Goal: Information Seeking & Learning: Learn about a topic

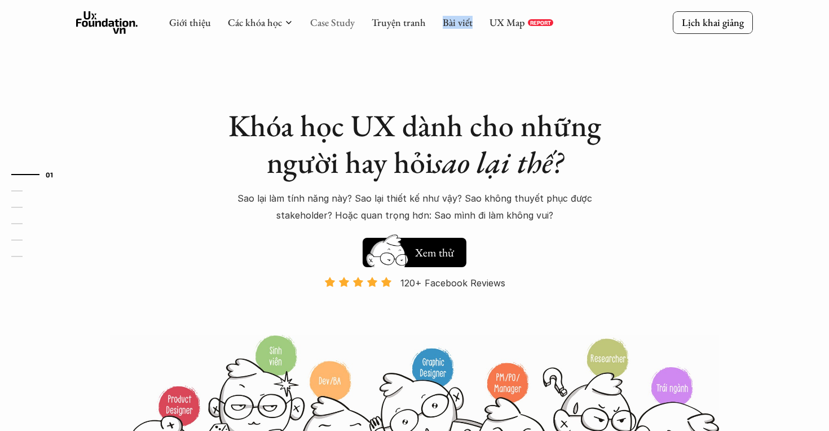
click at [339, 24] on link "Case Study" at bounding box center [332, 22] width 45 height 13
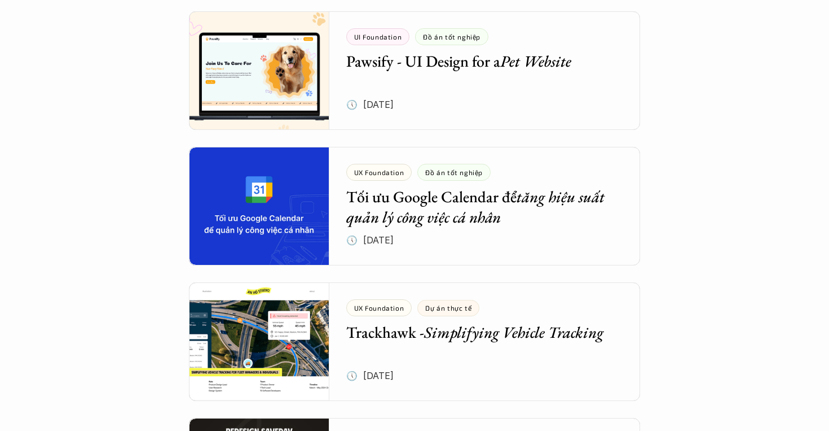
scroll to position [660, 0]
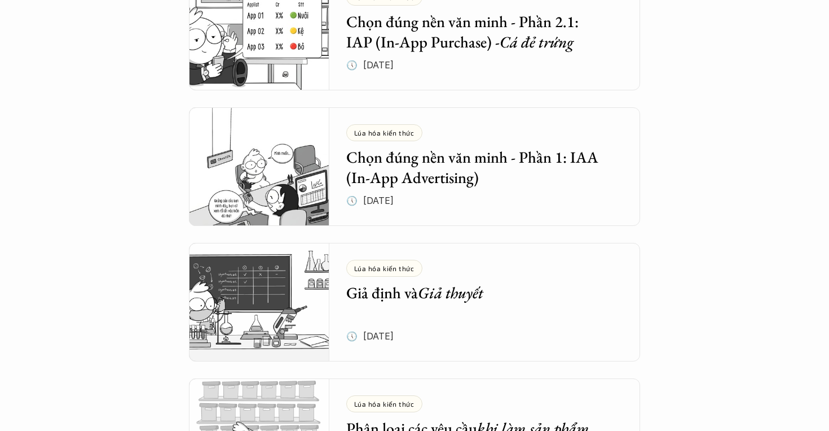
scroll to position [1103, 0]
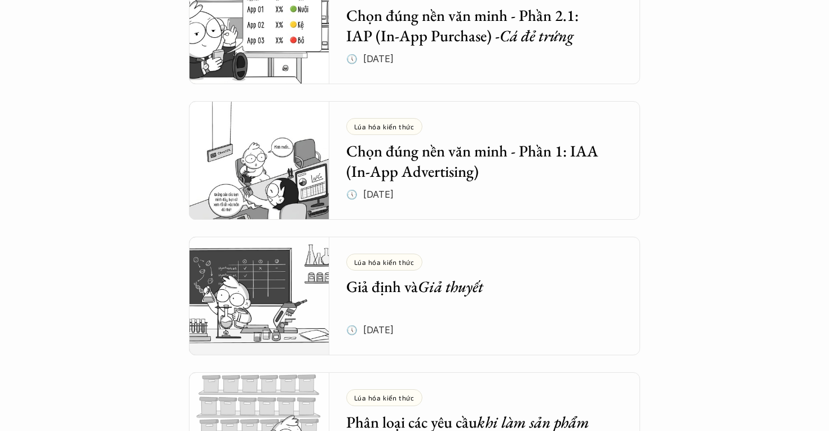
click at [87, 211] on div "Tổng hợp bài viết Dưới dây là những bài viết mà bọn mình hi vọng sẽ cung cấp đư…" at bounding box center [414, 390] width 829 height 2987
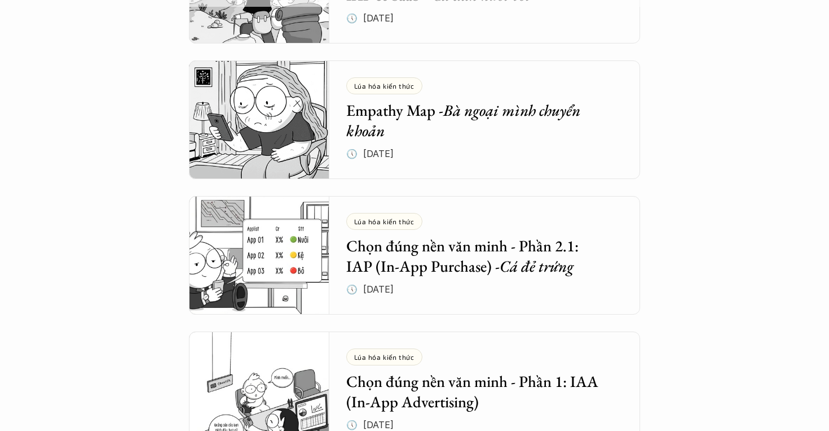
scroll to position [888, 0]
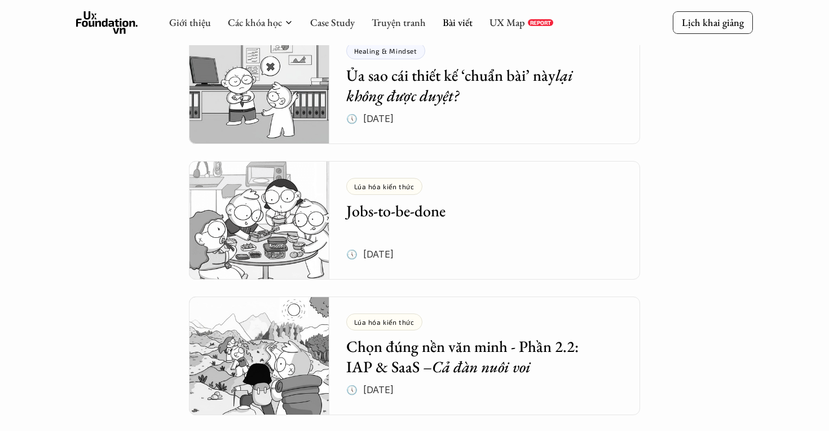
scroll to position [499, 0]
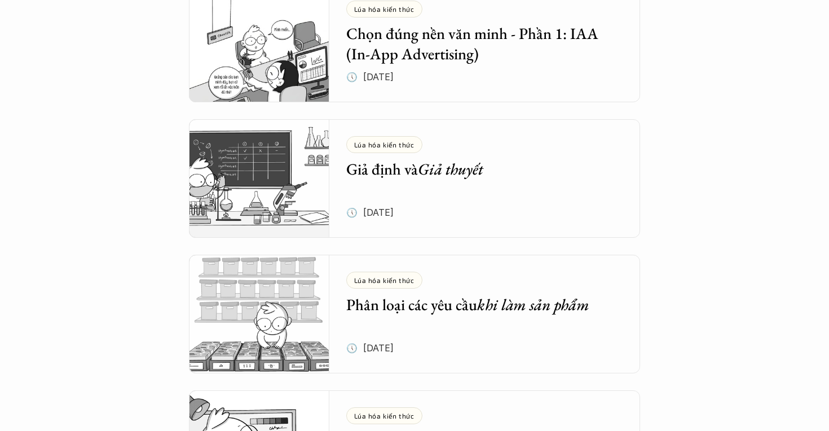
scroll to position [1221, 0]
click at [757, 279] on div "Tổng hợp bài viết Dưới dây là những bài viết mà bọn mình hi vọng sẽ cung cấp đư…" at bounding box center [414, 272] width 829 height 2987
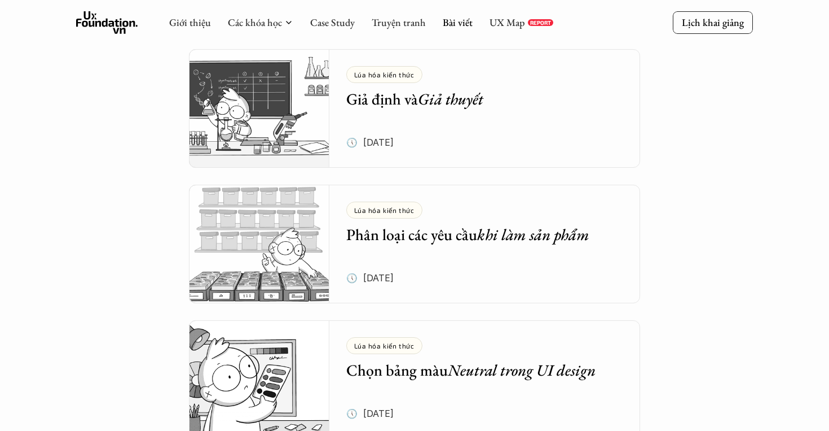
scroll to position [1289, 0]
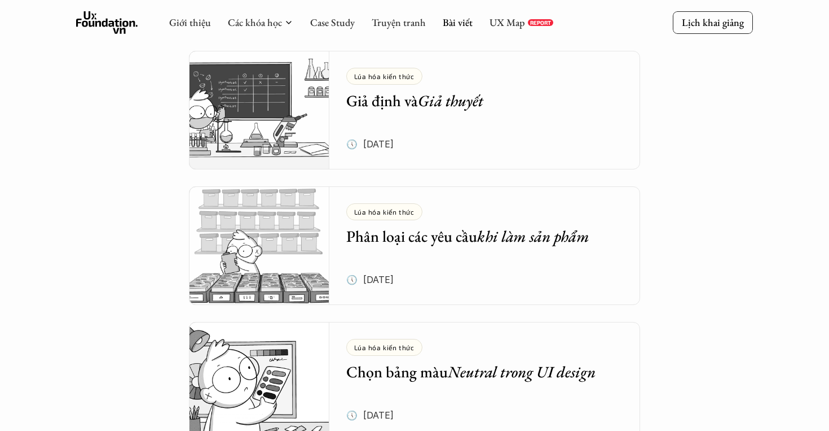
click at [728, 139] on div "Tổng hợp bài viết Dưới dây là những bài viết mà bọn mình hi vọng sẽ cung cấp đư…" at bounding box center [414, 204] width 829 height 2987
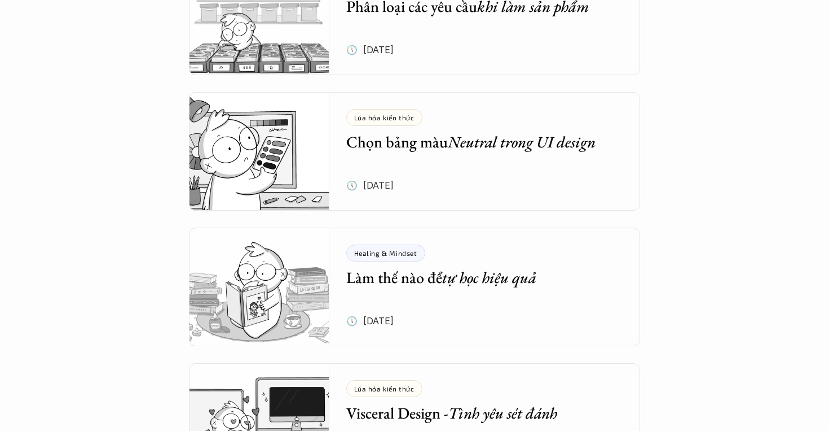
scroll to position [1530, 0]
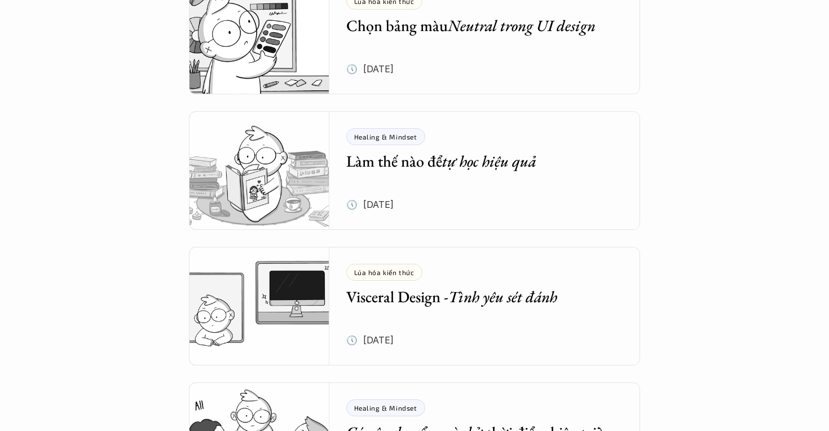
scroll to position [1637, 0]
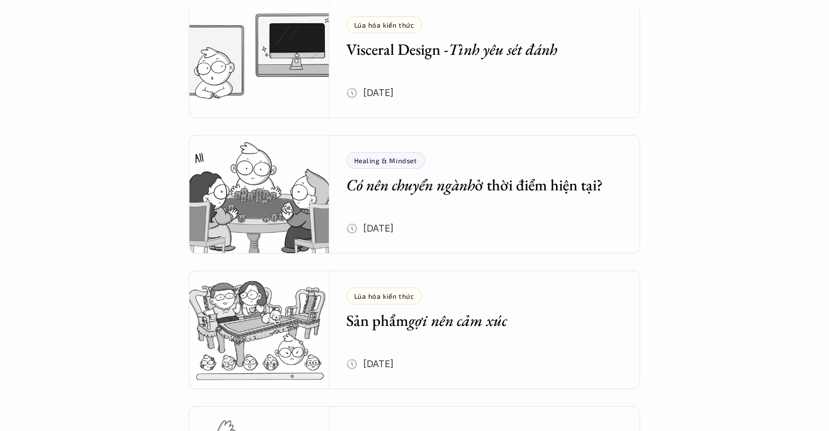
scroll to position [1880, 0]
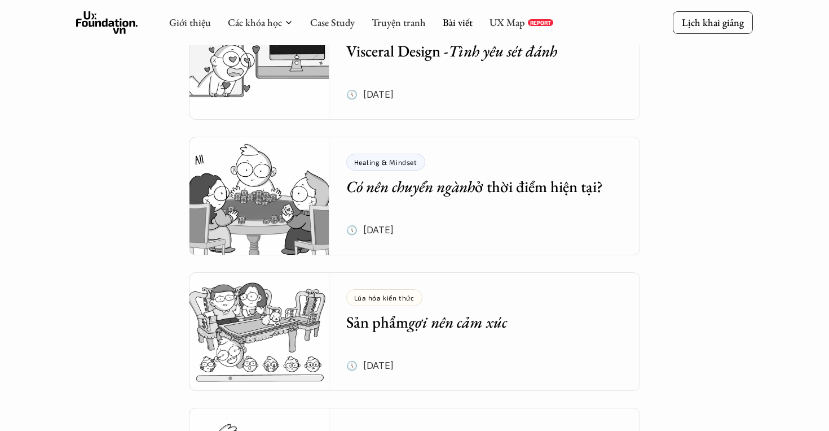
click at [405, 191] on em "Có nên chuyển ngành" at bounding box center [410, 186] width 129 height 20
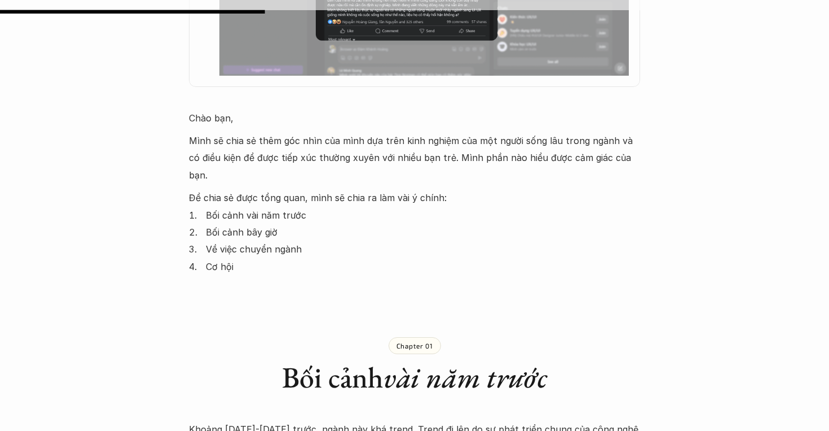
scroll to position [800, 0]
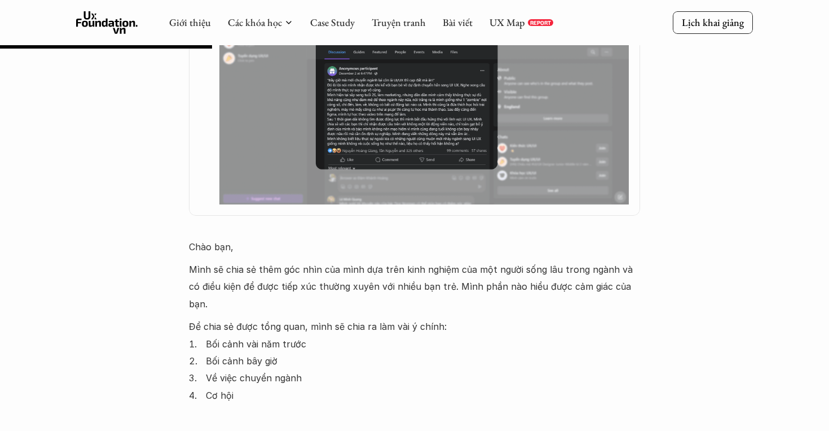
click at [429, 131] on img at bounding box center [424, 91] width 410 height 225
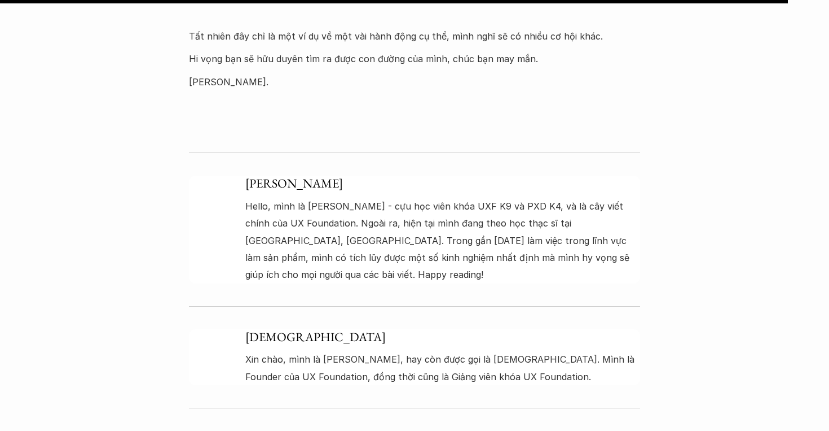
scroll to position [3307, 0]
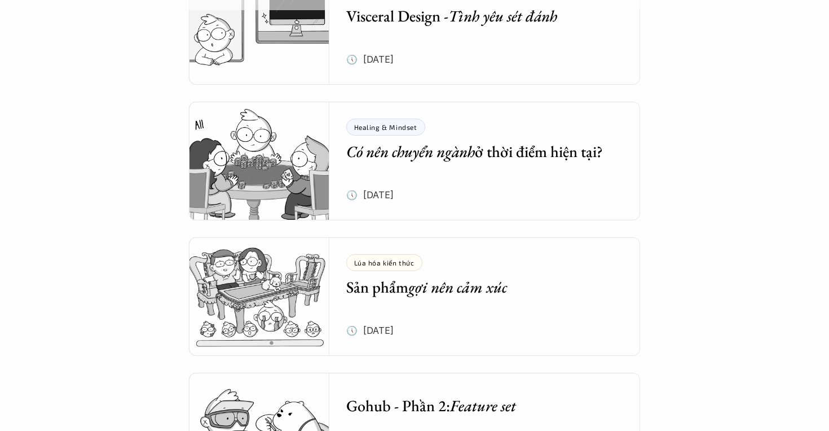
scroll to position [1917, 0]
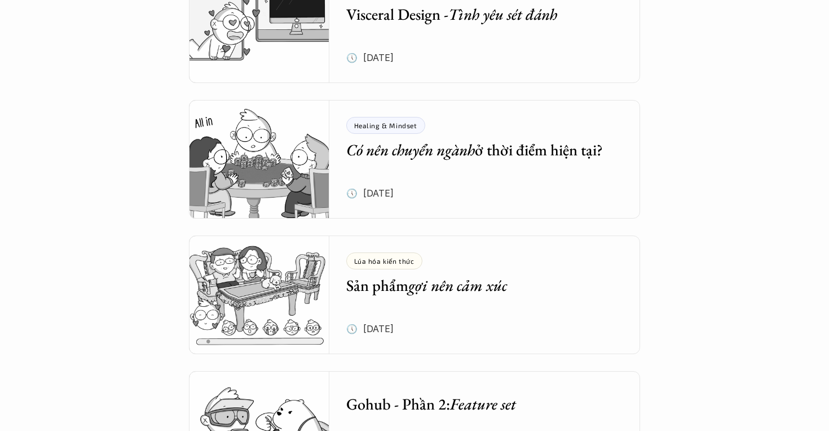
click at [420, 280] on em "gợi nên cảm xúc" at bounding box center [458, 285] width 99 height 20
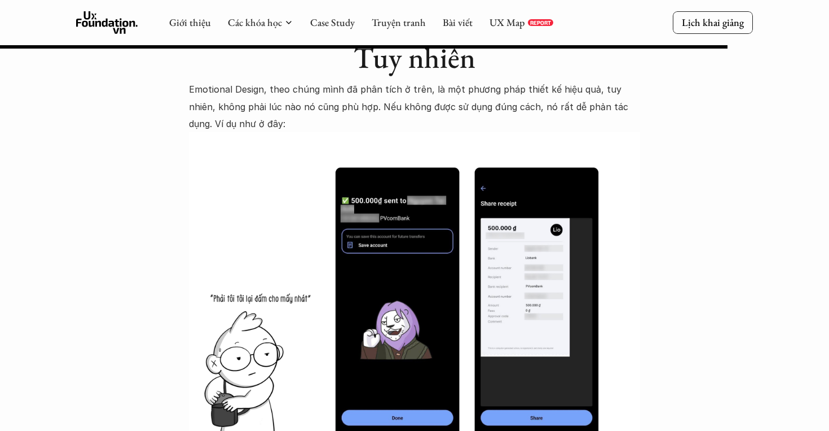
scroll to position [5482, 0]
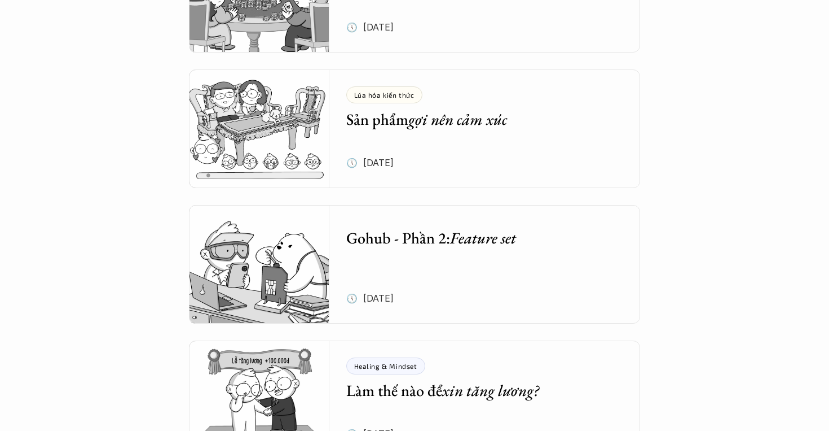
scroll to position [2084, 0]
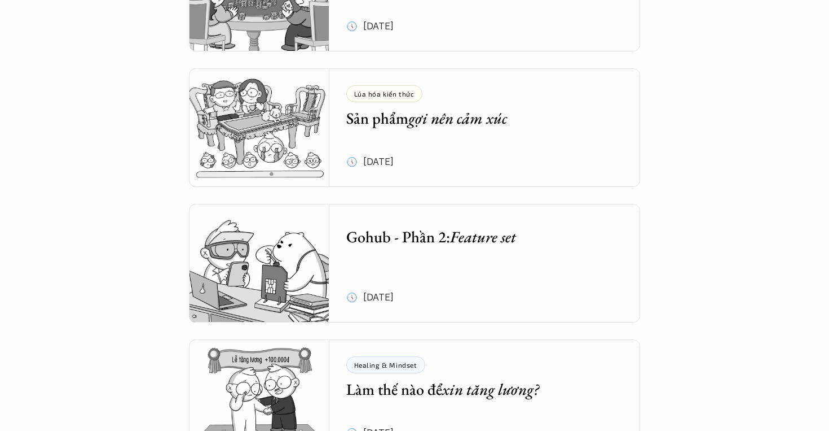
click at [415, 233] on h5 "Gohub - Phần 2: Feature set" at bounding box center [476, 236] width 261 height 20
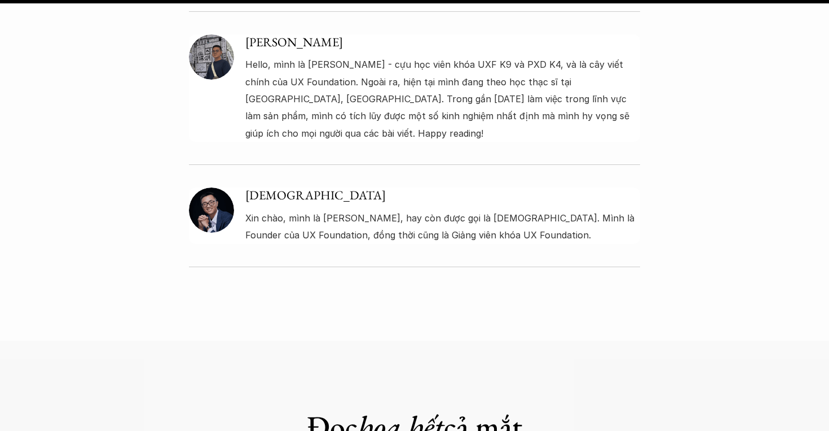
scroll to position [3799, 0]
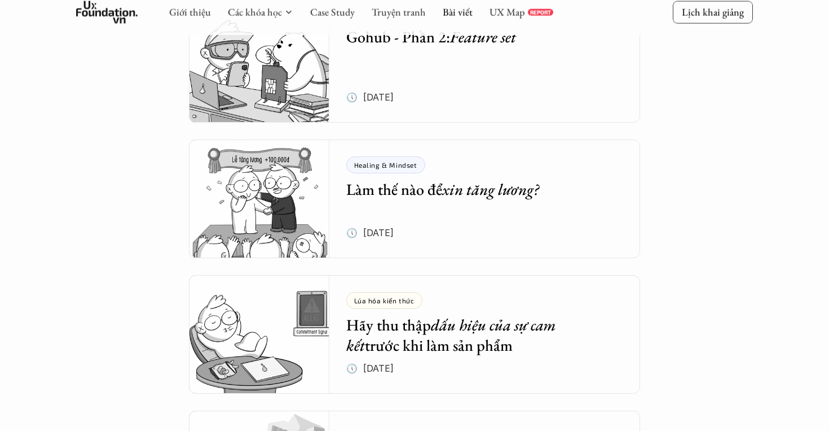
scroll to position [2189, 0]
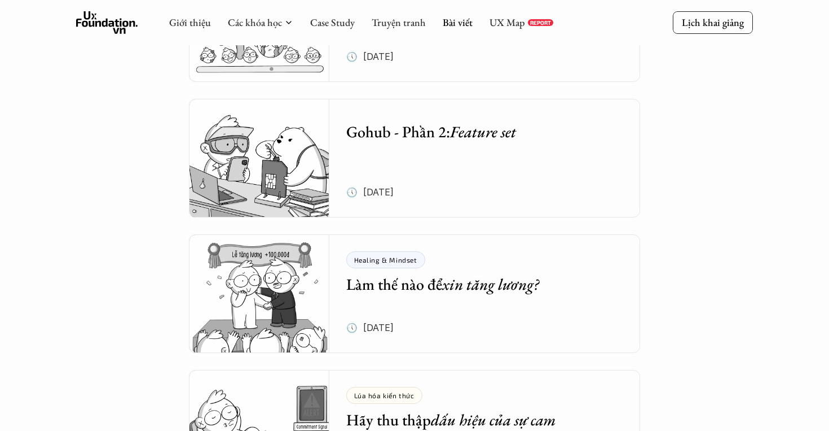
click at [239, 131] on img at bounding box center [259, 158] width 140 height 118
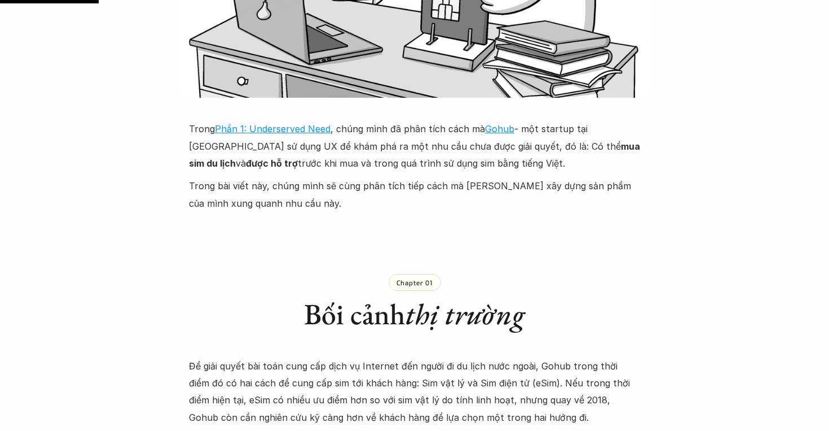
scroll to position [423, 0]
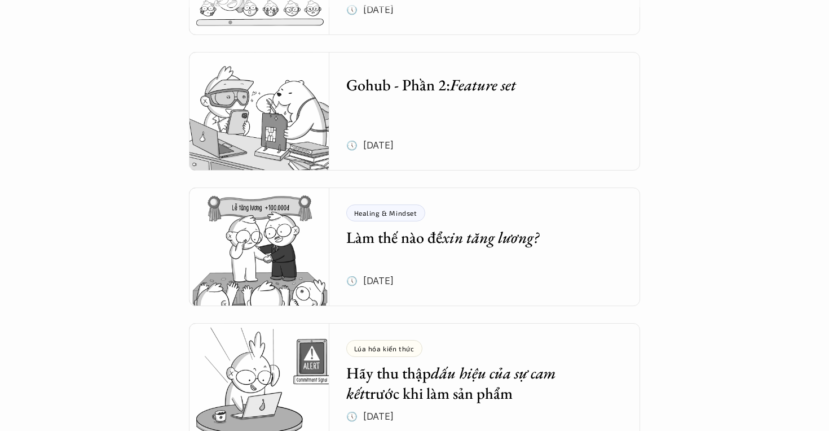
scroll to position [2236, 0]
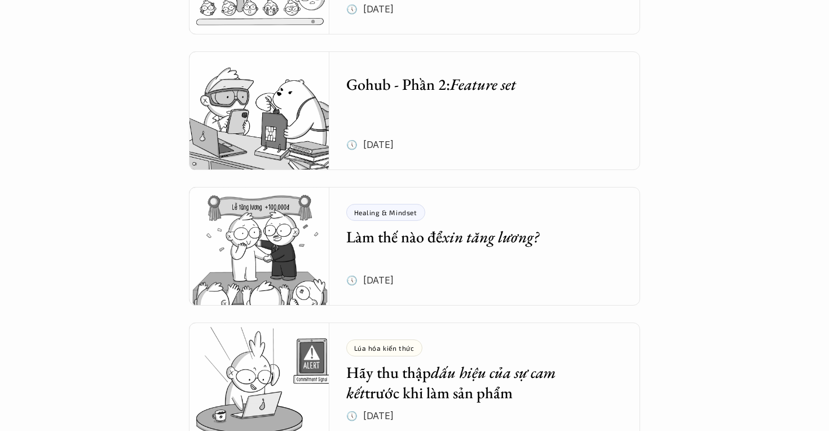
click at [464, 244] on em "xin tăng lương?" at bounding box center [490, 236] width 97 height 20
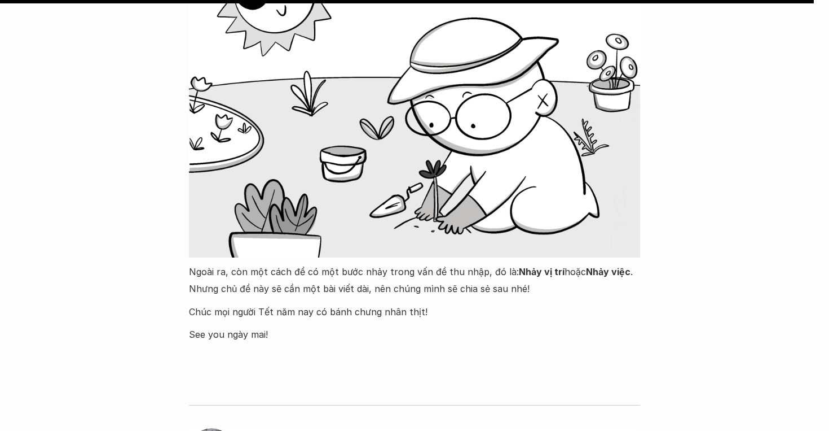
scroll to position [6497, 0]
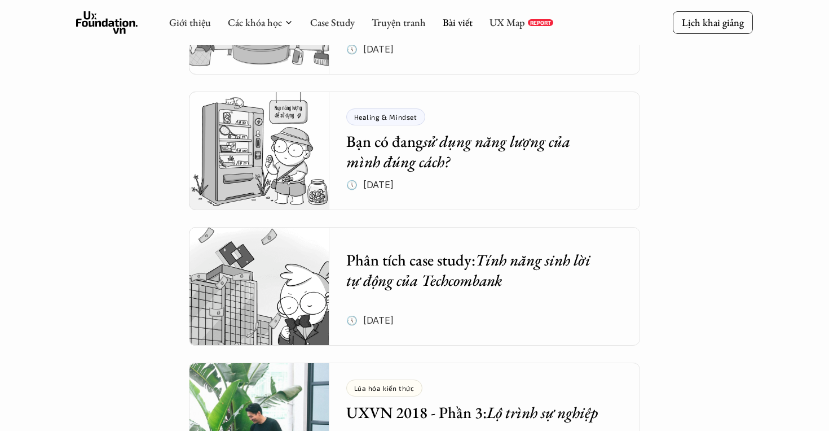
scroll to position [2913, 0]
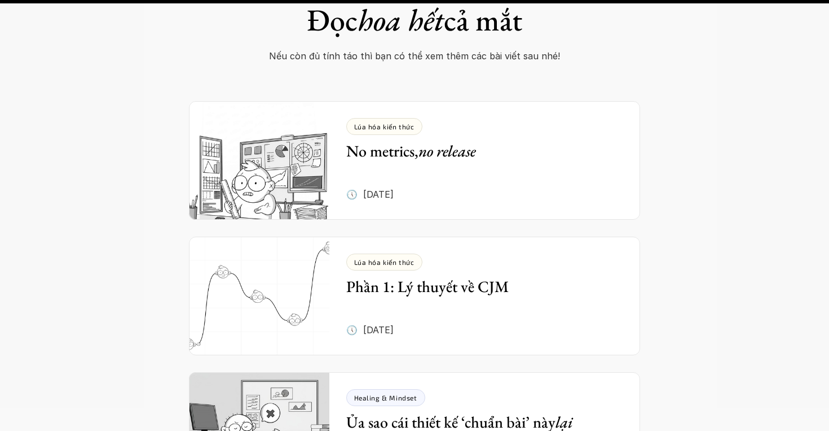
scroll to position [3321, 0]
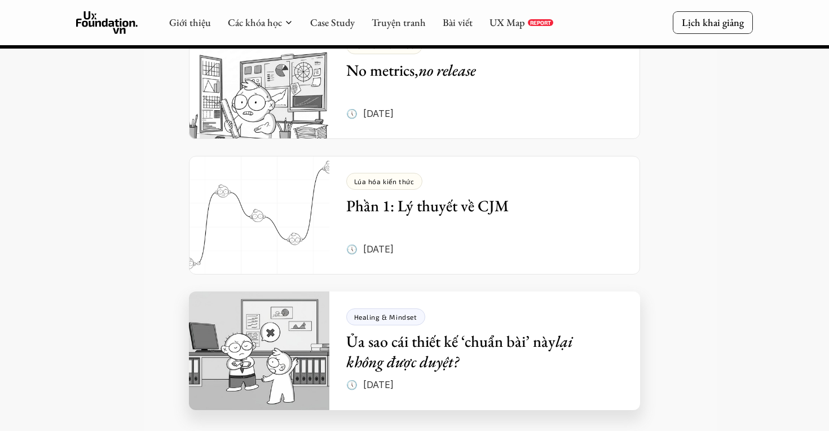
scroll to position [4112, 0]
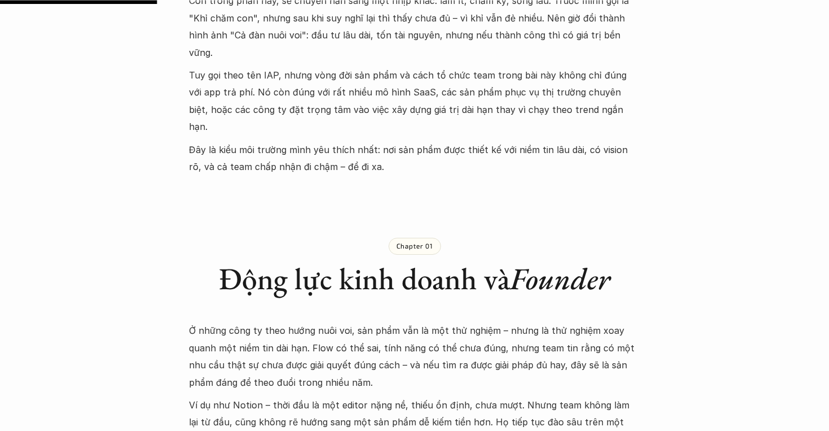
scroll to position [671, 0]
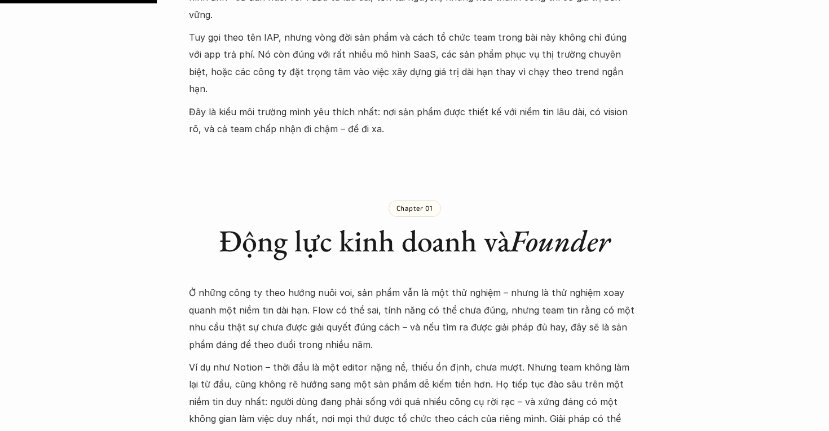
drag, startPoint x: 366, startPoint y: 215, endPoint x: 394, endPoint y: 215, distance: 27.6
click at [394, 222] on h1 "Động lực kinh doanh và Founder" at bounding box center [414, 240] width 451 height 37
click at [205, 160] on div "Chapter 01 Động lực kinh doanh và Founder" at bounding box center [414, 219] width 451 height 118
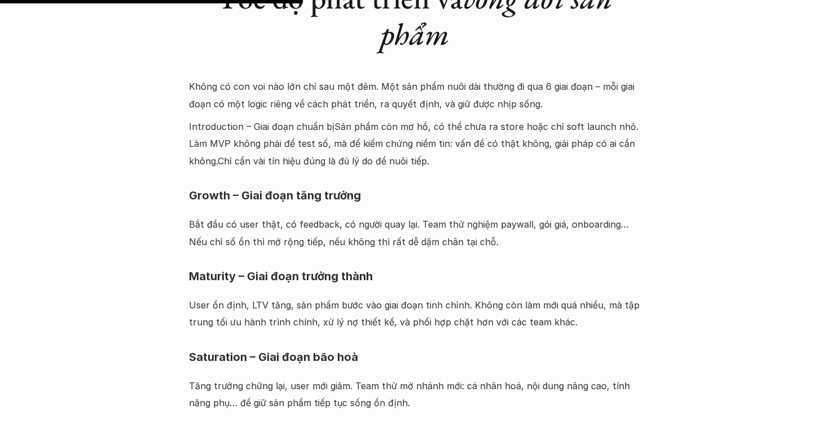
scroll to position [1303, 0]
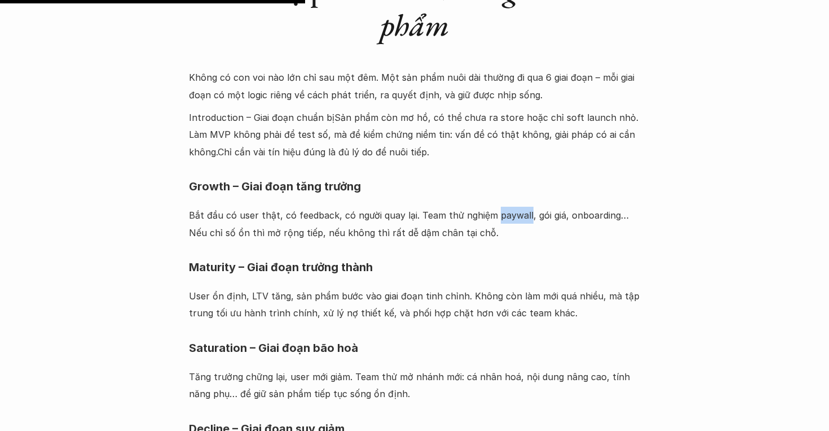
drag, startPoint x: 491, startPoint y: 178, endPoint x: 522, endPoint y: 179, distance: 31.0
click at [523, 207] on p "Bắt đầu có user thật, có feedback, có người quay lại. Team thử nghiệm paywall, …" at bounding box center [414, 224] width 451 height 34
click at [502, 199] on img at bounding box center [502, 199] width 15 height 15
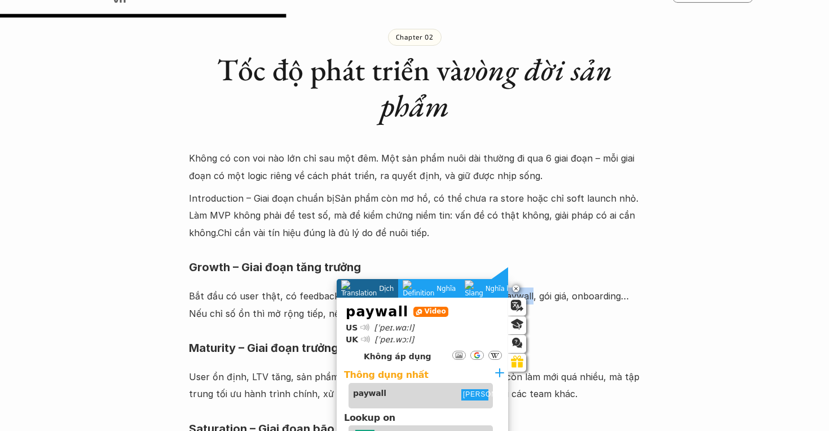
scroll to position [1220, 0]
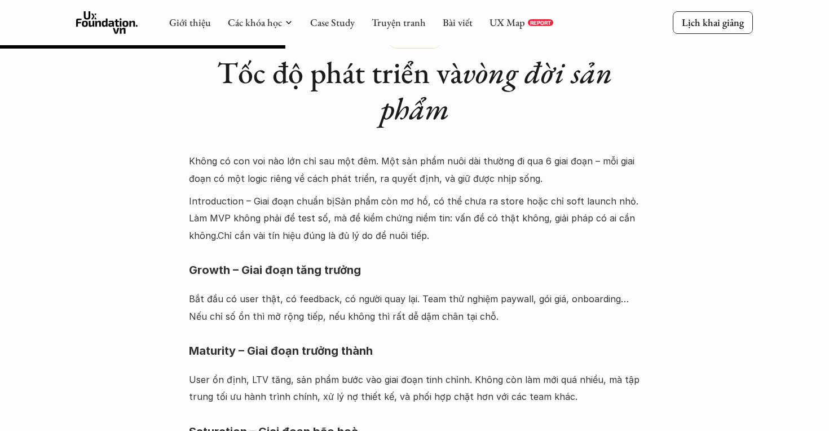
click at [630, 290] on p "Bắt đầu có user thật, có feedback, có người quay lại. Team thử nghiệm paywall, …" at bounding box center [414, 307] width 451 height 34
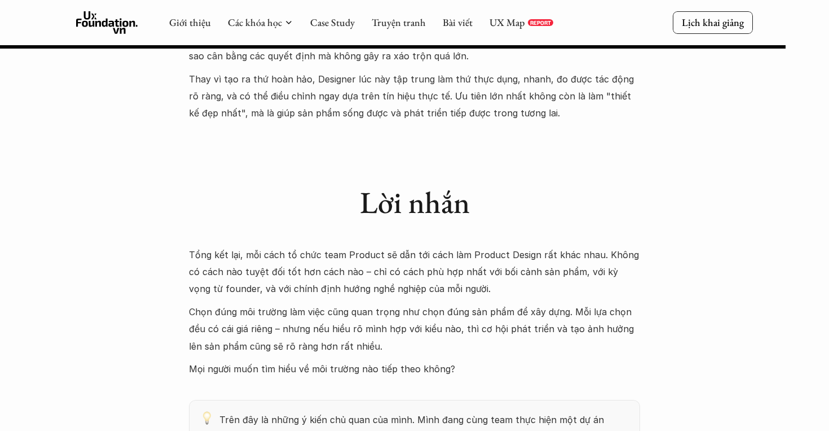
scroll to position [3357, 0]
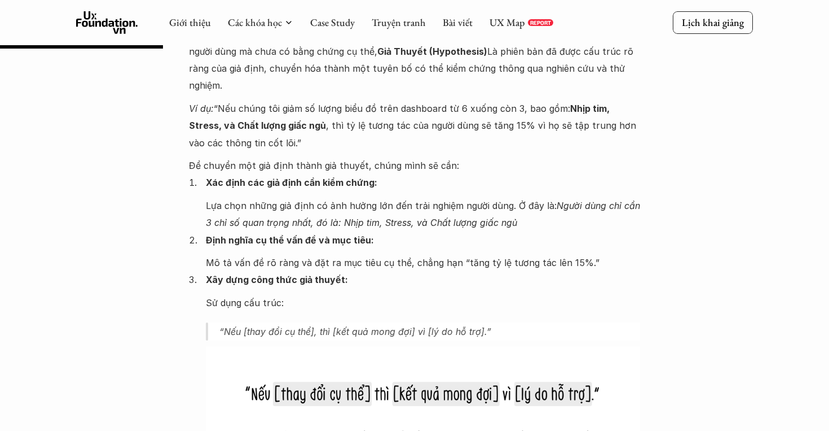
scroll to position [1135, 0]
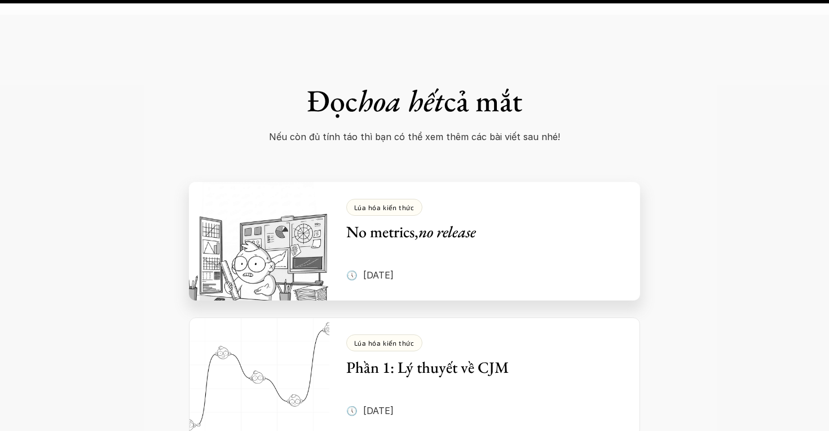
scroll to position [5369, 0]
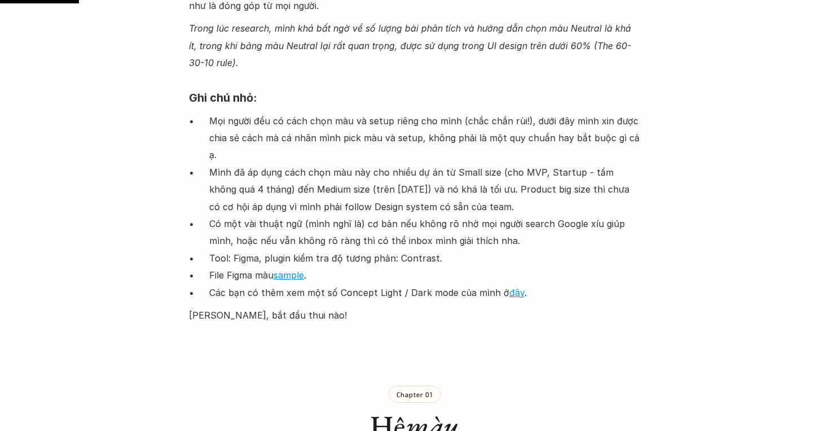
scroll to position [1105, 0]
click at [298, 269] on link "sample" at bounding box center [289, 274] width 30 height 11
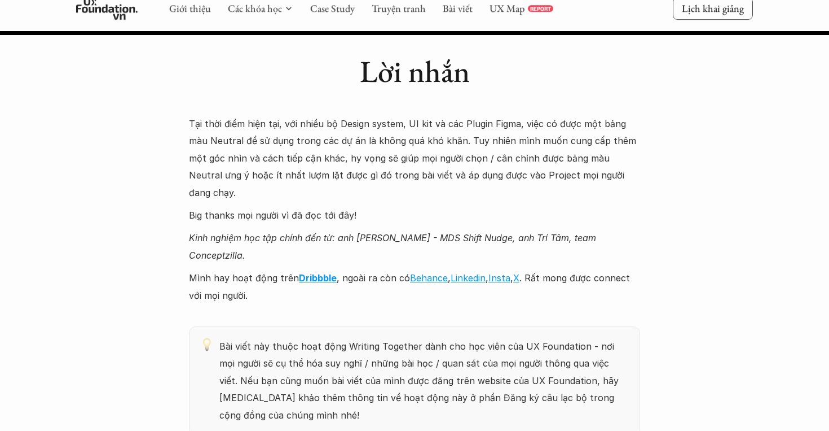
scroll to position [11650, 0]
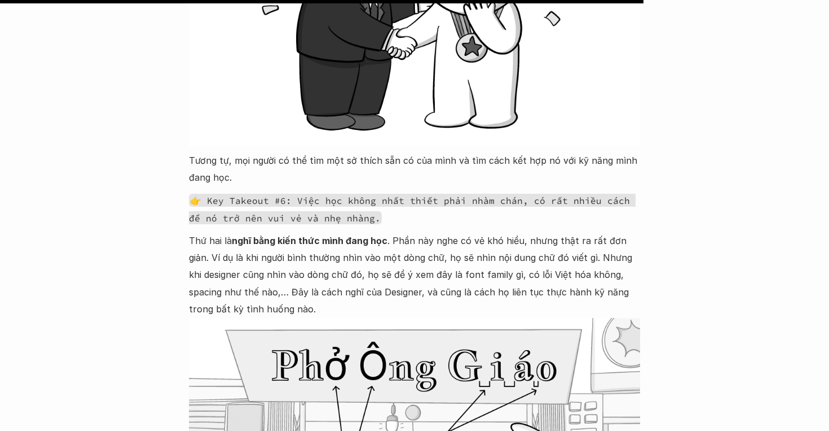
scroll to position [6656, 0]
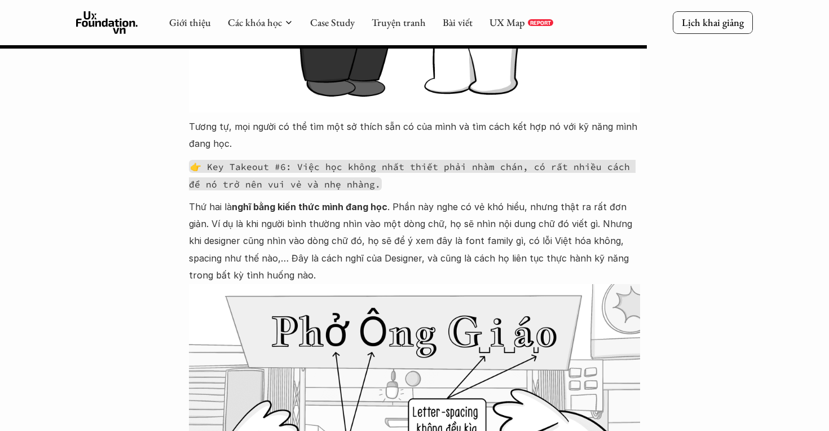
scroll to position [6687, 0]
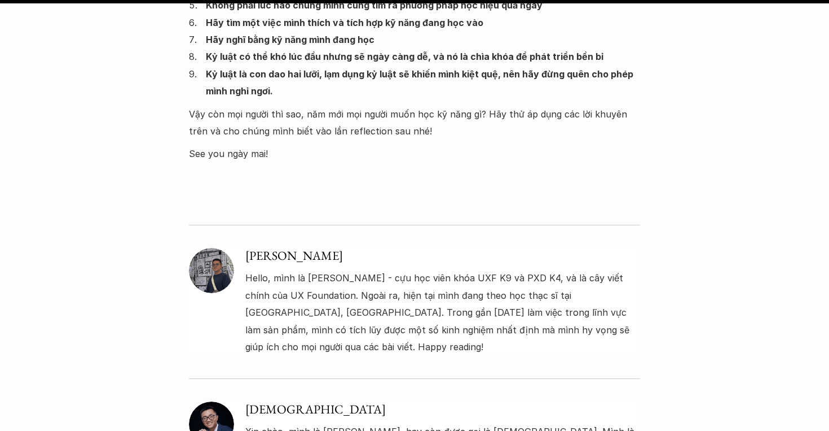
scroll to position [8689, 0]
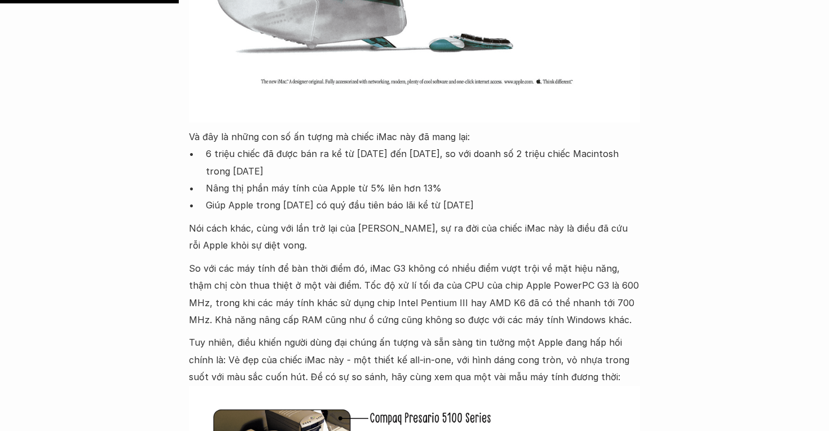
scroll to position [1109, 0]
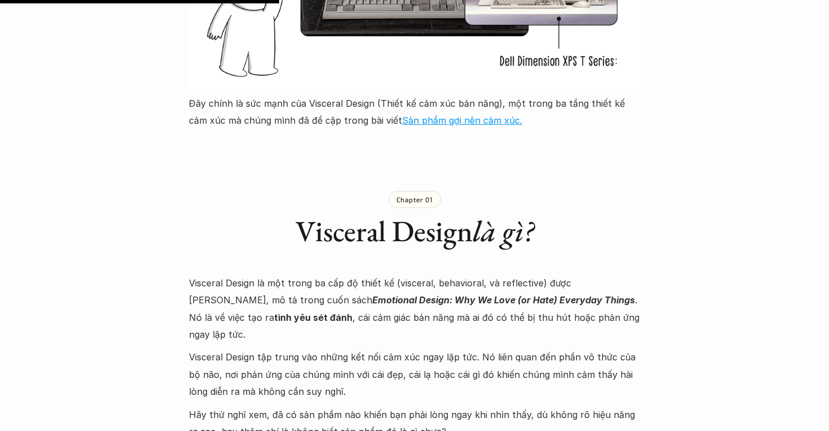
scroll to position [1746, 0]
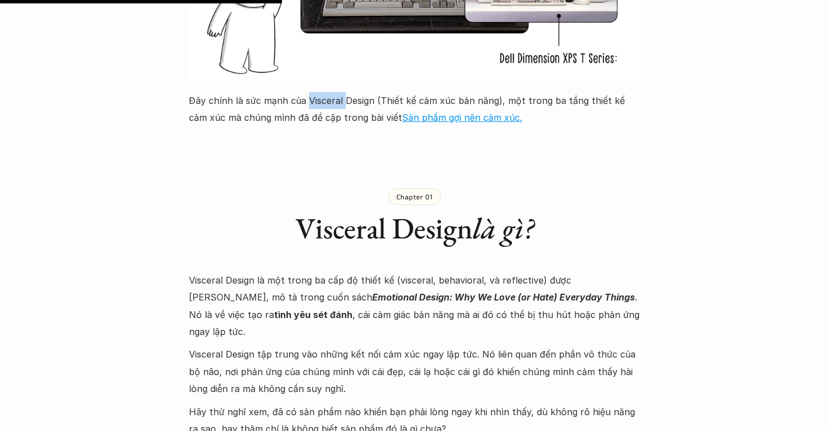
drag, startPoint x: 306, startPoint y: 81, endPoint x: 345, endPoint y: 82, distance: 38.4
click at [345, 92] on p "Đây chính là sức mạnh của Visceral Design (Thiết kế cảm xúc bản năng), một tron…" at bounding box center [414, 109] width 451 height 34
click at [318, 95] on img at bounding box center [318, 101] width 15 height 15
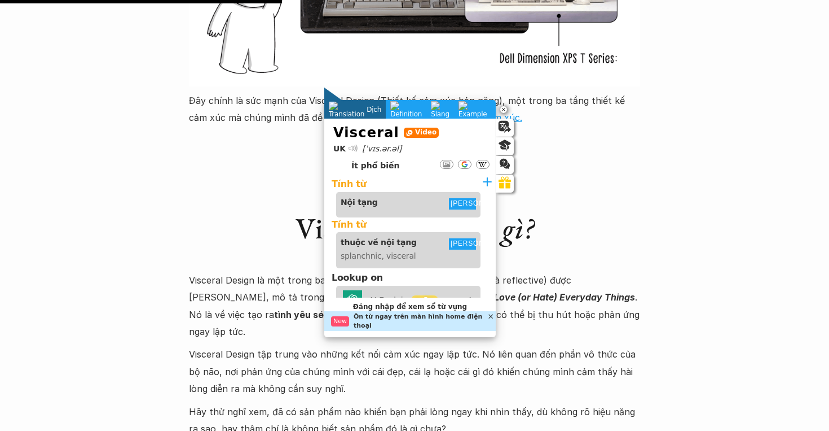
click at [357, 144] on div at bounding box center [354, 148] width 15 height 12
click at [356, 144] on icon at bounding box center [353, 148] width 9 height 12
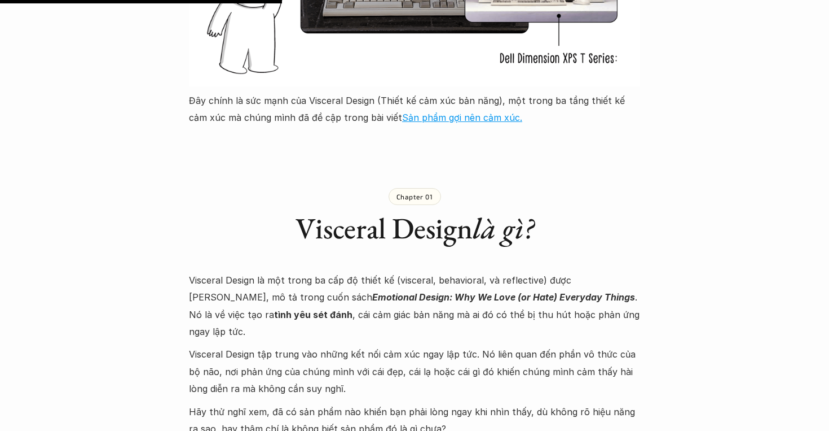
click at [557, 173] on div "Chapter 01 Visceral Design là gì?" at bounding box center [414, 206] width 451 height 117
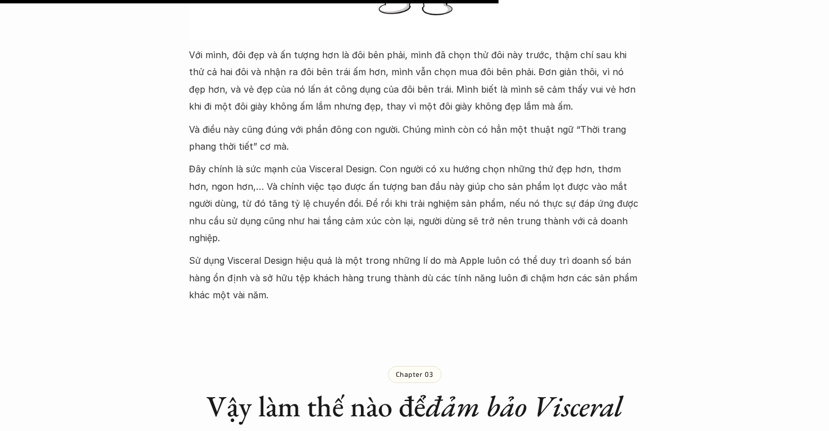
scroll to position [3089, 0]
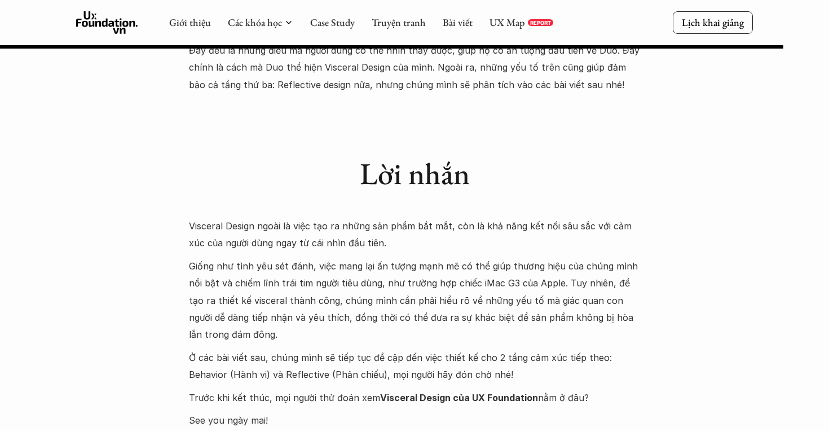
scroll to position [4835, 0]
